Goal: Task Accomplishment & Management: Use online tool/utility

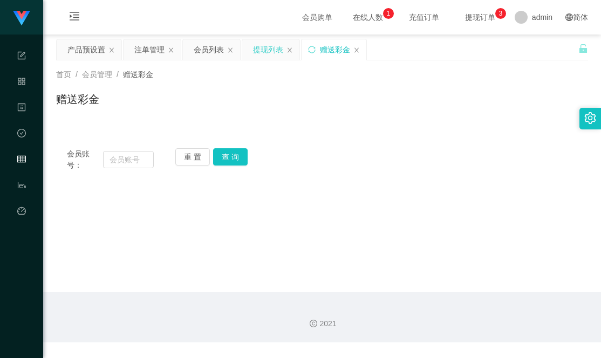
click at [275, 52] on div "提现列表" at bounding box center [268, 49] width 30 height 21
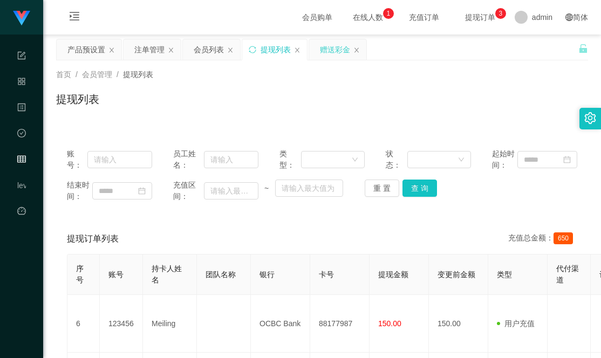
click at [337, 51] on div "赠送彩金" at bounding box center [335, 49] width 30 height 21
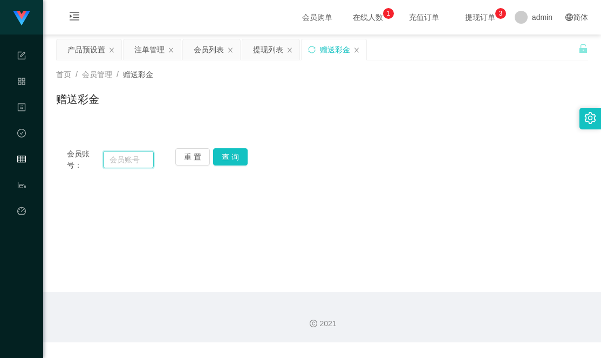
click at [140, 159] on input "text" at bounding box center [128, 159] width 51 height 17
type input "sasaQ"
click at [248, 151] on div "重 置 查 询" at bounding box center [218, 159] width 87 height 23
click at [242, 157] on button "查 询" at bounding box center [230, 156] width 35 height 17
drag, startPoint x: 143, startPoint y: 160, endPoint x: 81, endPoint y: 155, distance: 62.2
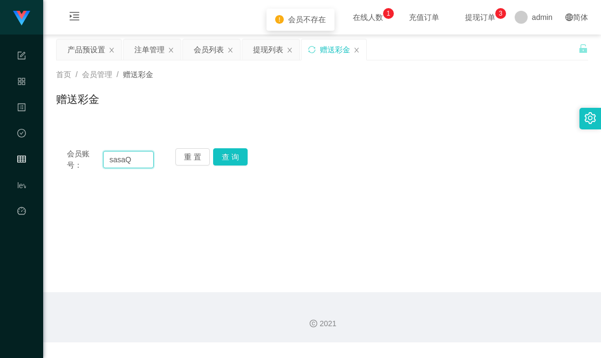
click at [81, 155] on div "会员账号： [PERSON_NAME]" at bounding box center [110, 159] width 87 height 23
